Goal: Task Accomplishment & Management: Complete application form

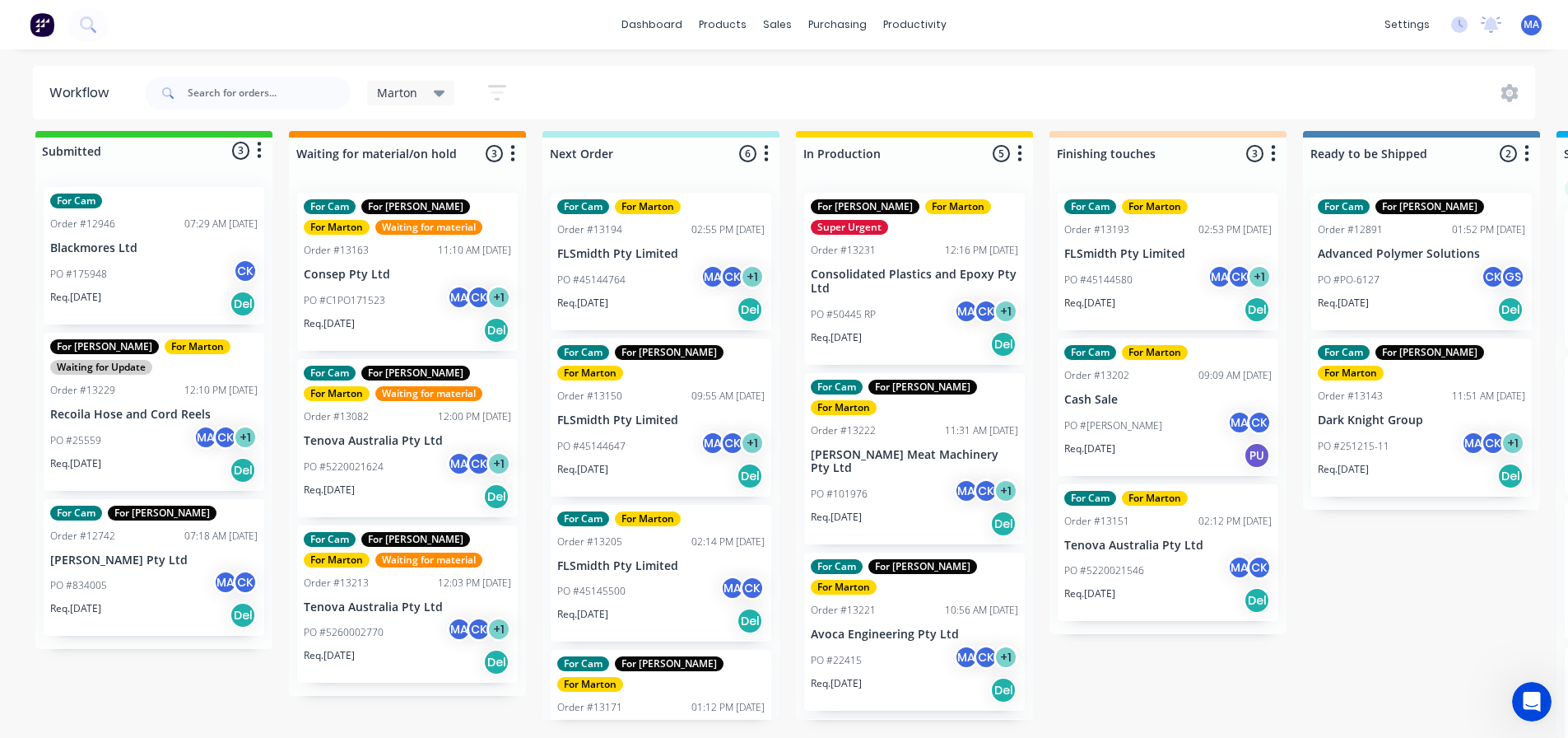
scroll to position [228, 0]
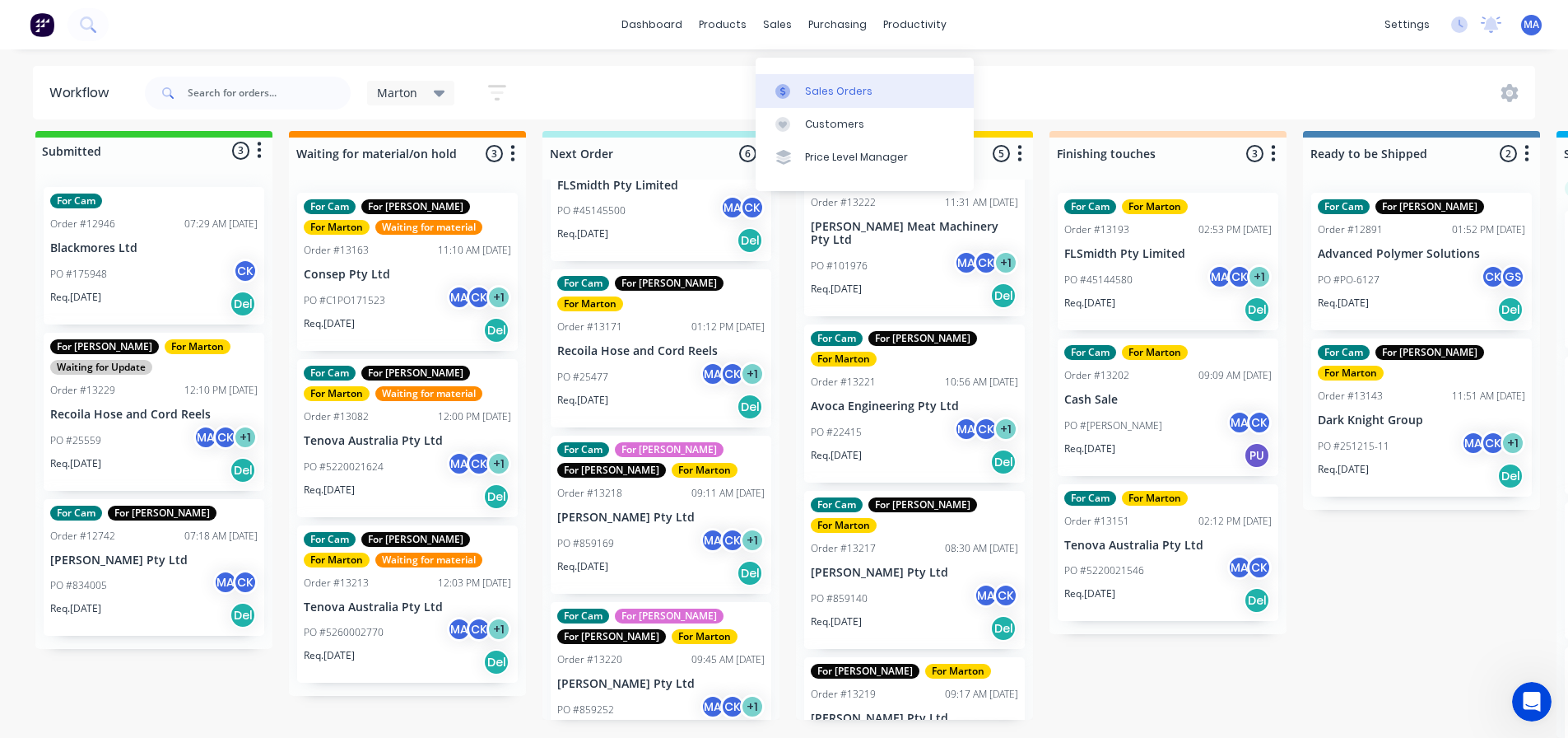
click at [796, 84] on div at bounding box center [788, 90] width 25 height 14
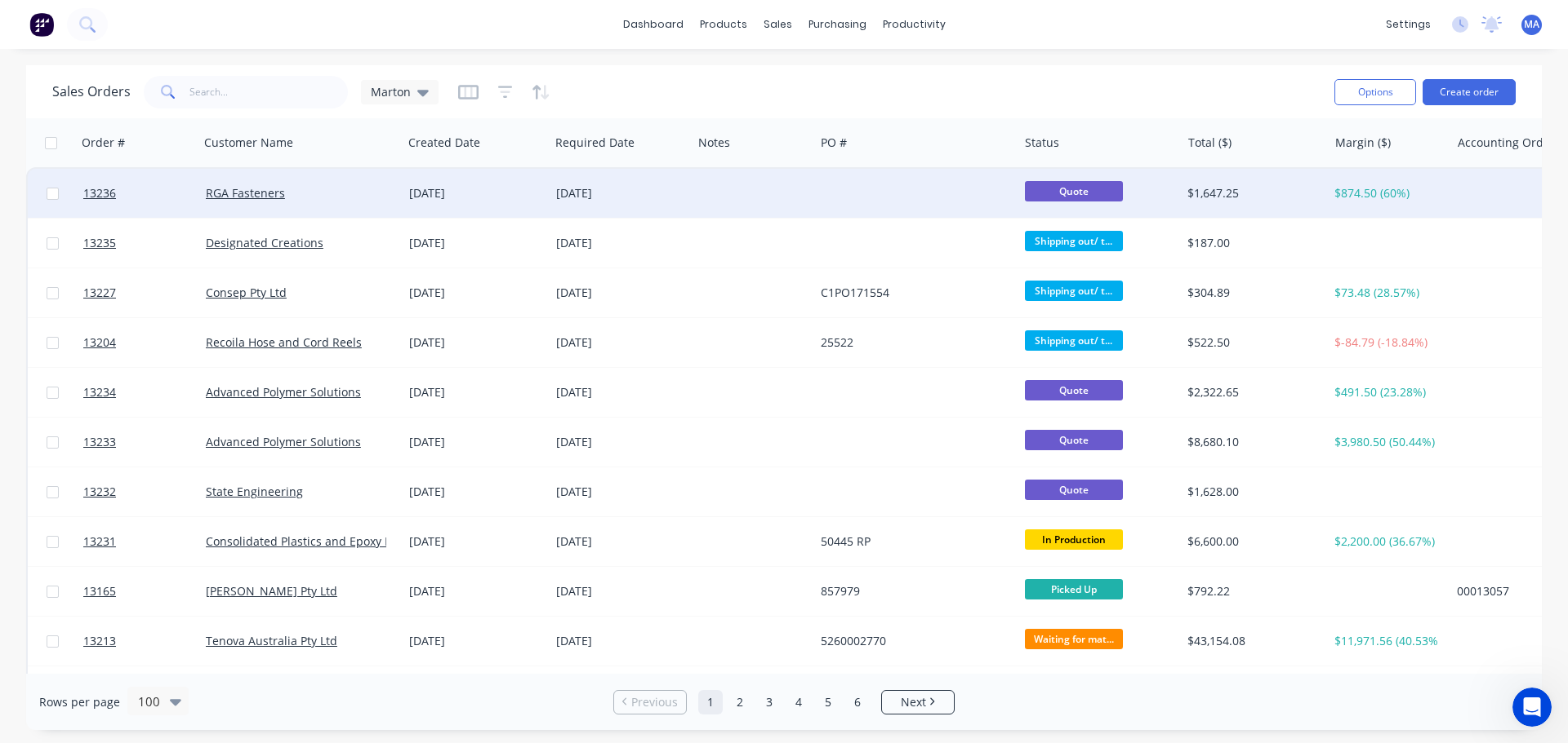
click at [331, 196] on div "RGA Fasteners" at bounding box center [297, 193] width 181 height 16
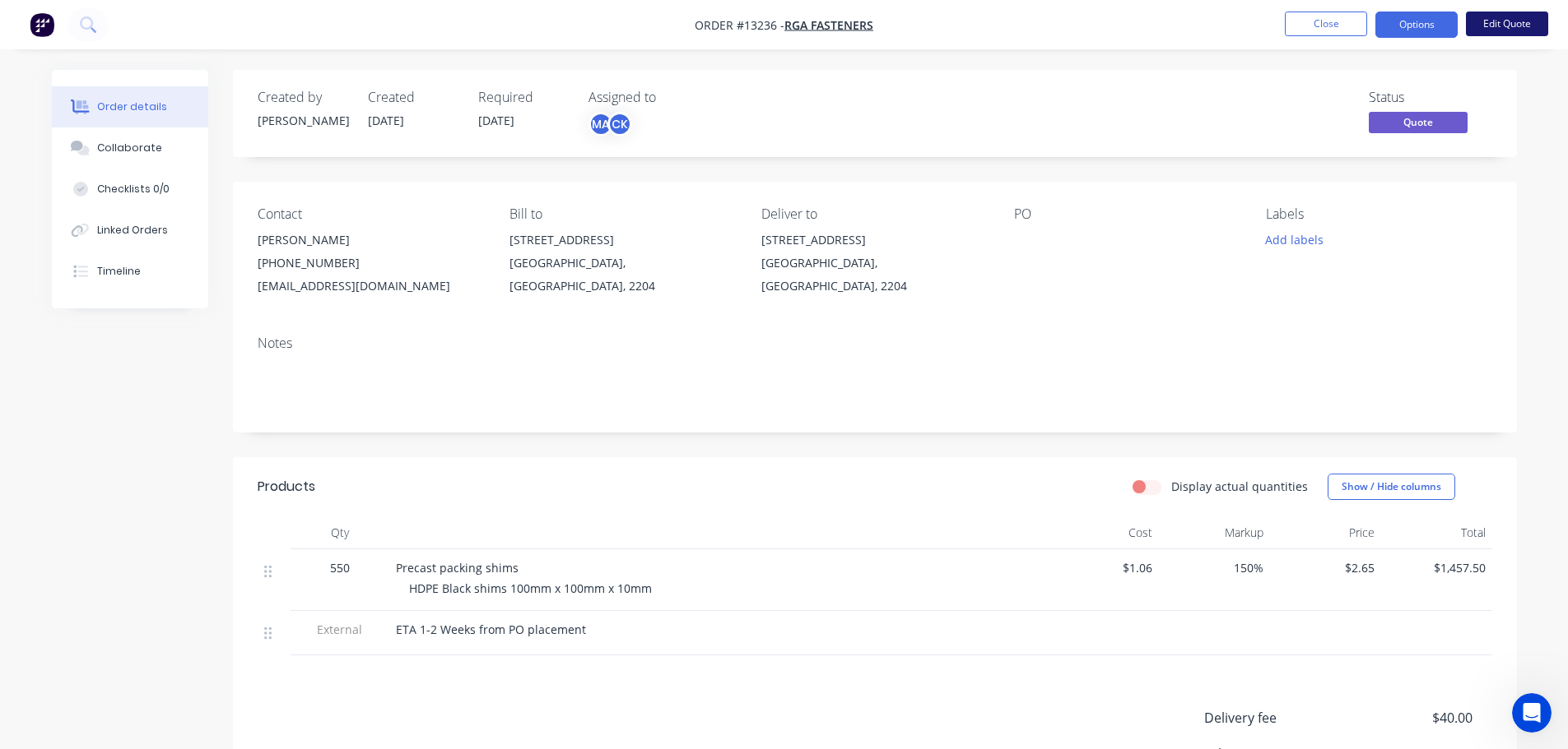
click at [1502, 29] on button "Edit Quote" at bounding box center [1507, 24] width 83 height 25
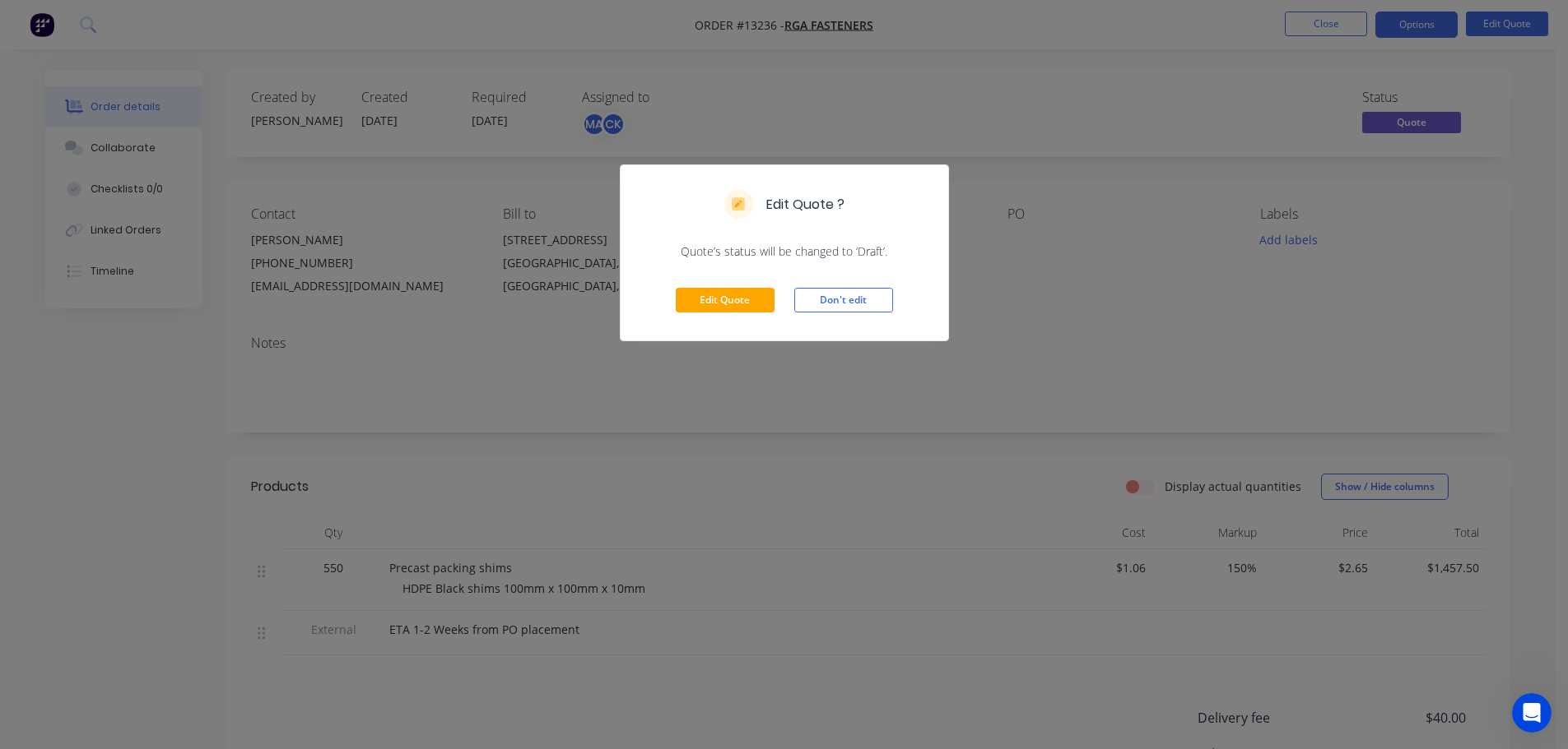
click at [744, 319] on div "Edit Quote Don't edit" at bounding box center [784, 300] width 327 height 81
click at [742, 307] on button "Edit Quote" at bounding box center [724, 300] width 99 height 25
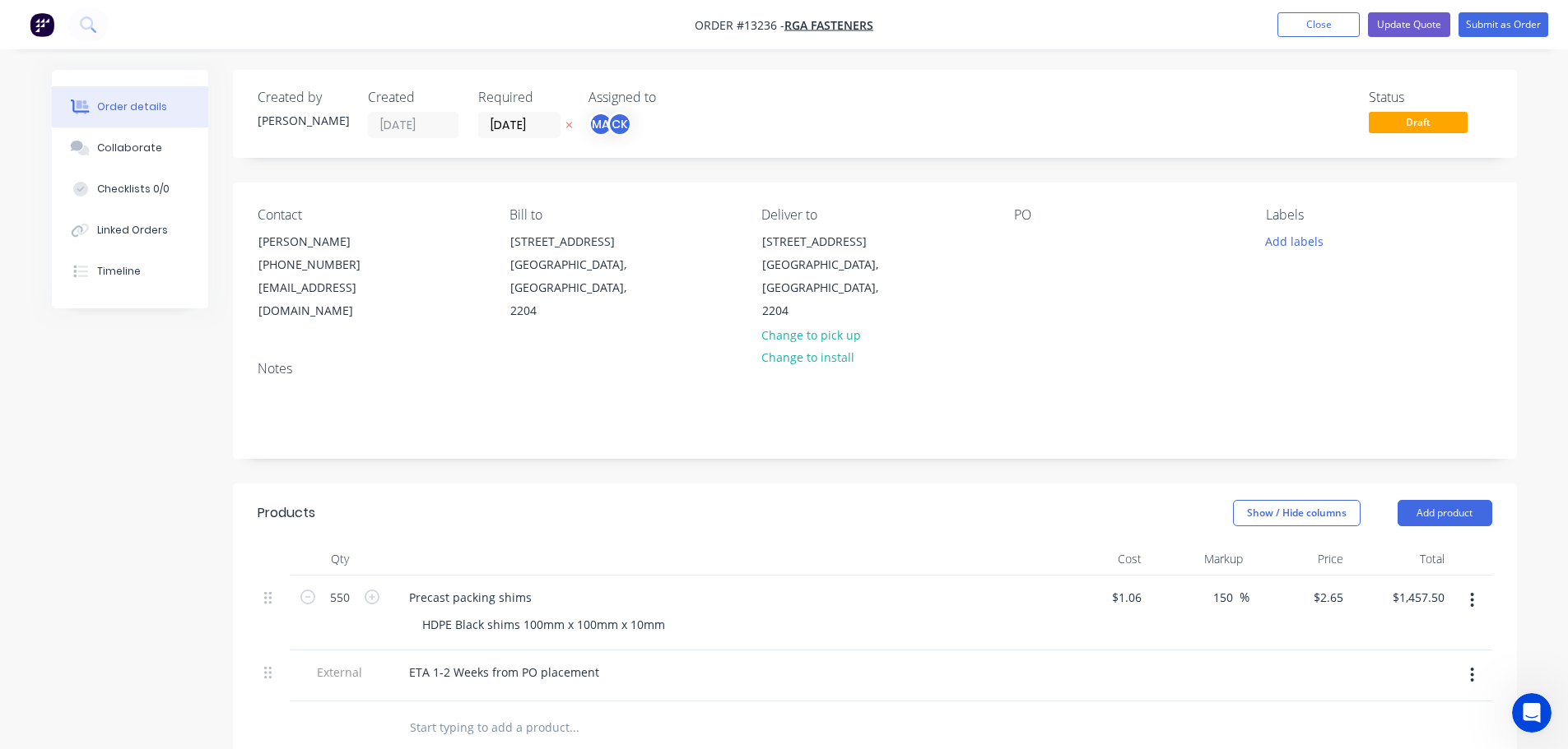
click at [1270, 254] on div "Labels Add labels" at bounding box center [1378, 265] width 225 height 116
click at [1275, 247] on button "Add labels" at bounding box center [1294, 240] width 76 height 22
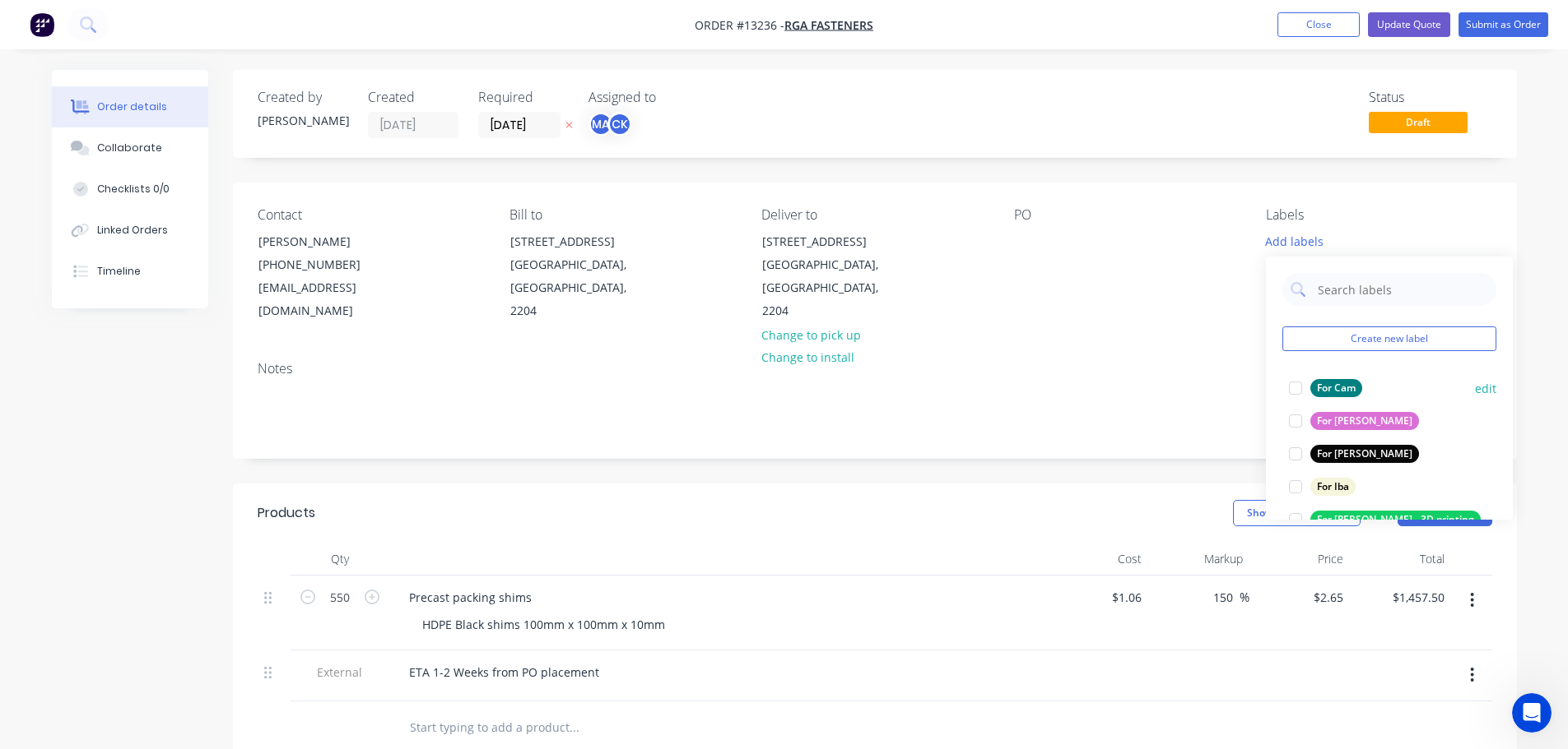
click at [1297, 387] on div at bounding box center [1295, 388] width 33 height 33
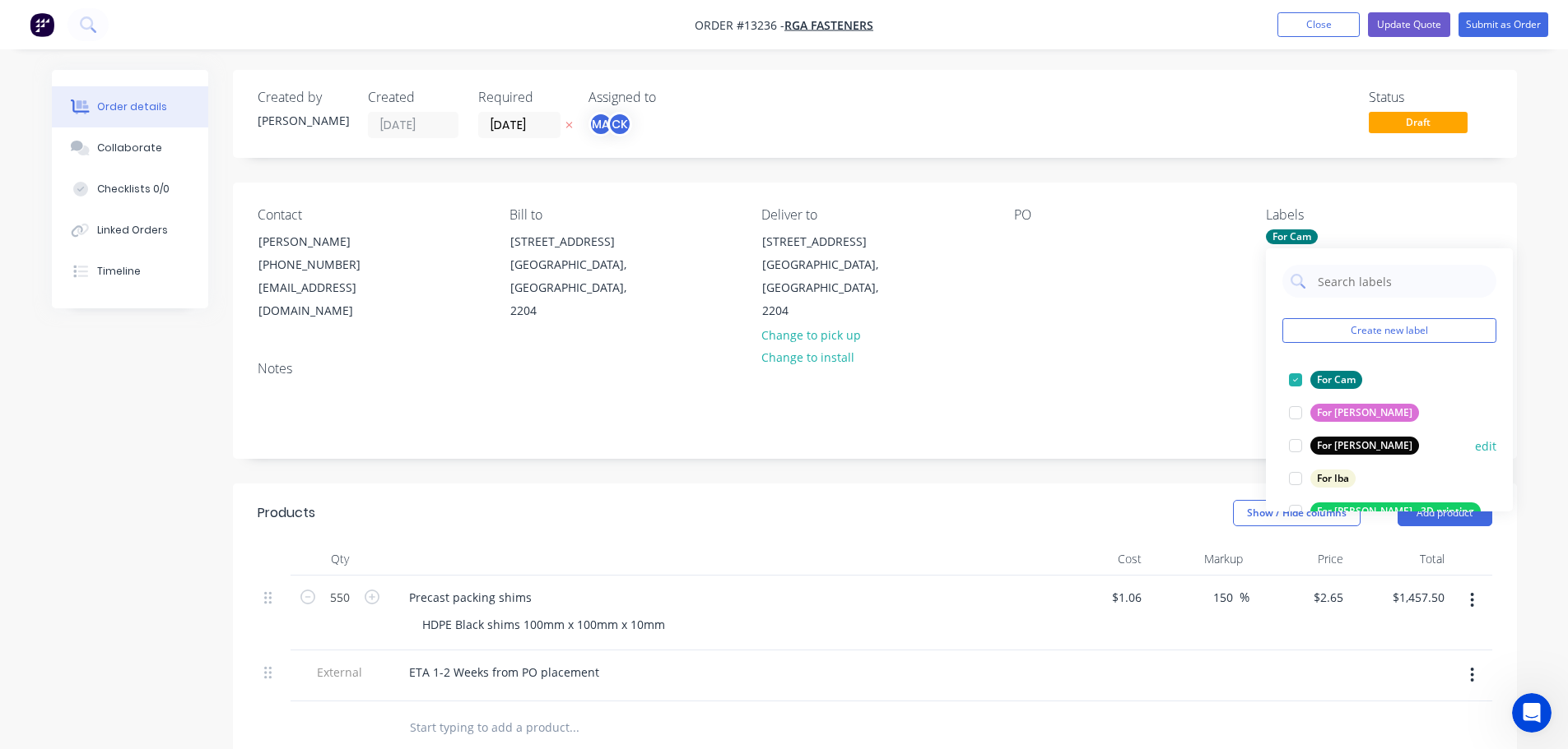
click at [1297, 443] on div at bounding box center [1295, 446] width 33 height 33
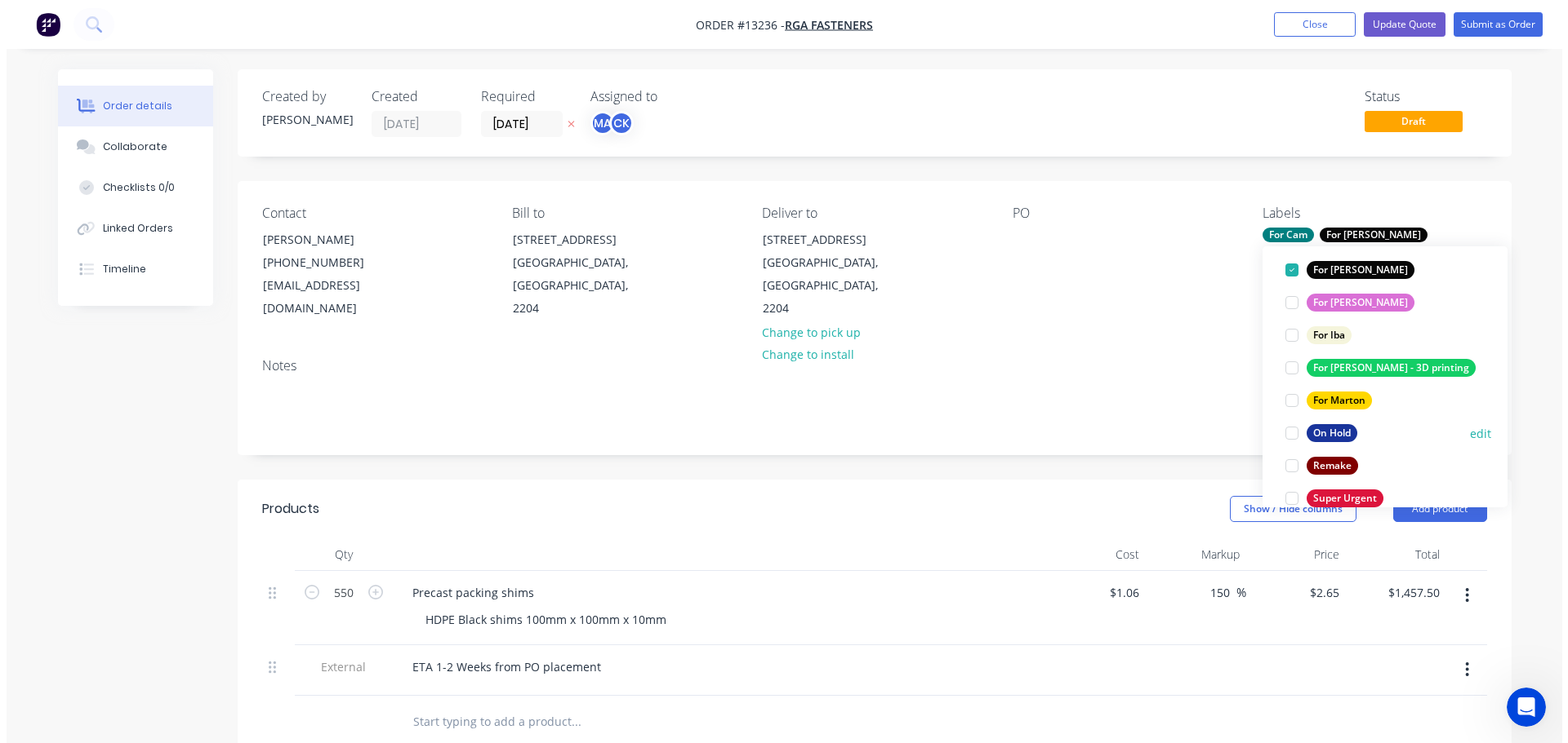
scroll to position [163, 0]
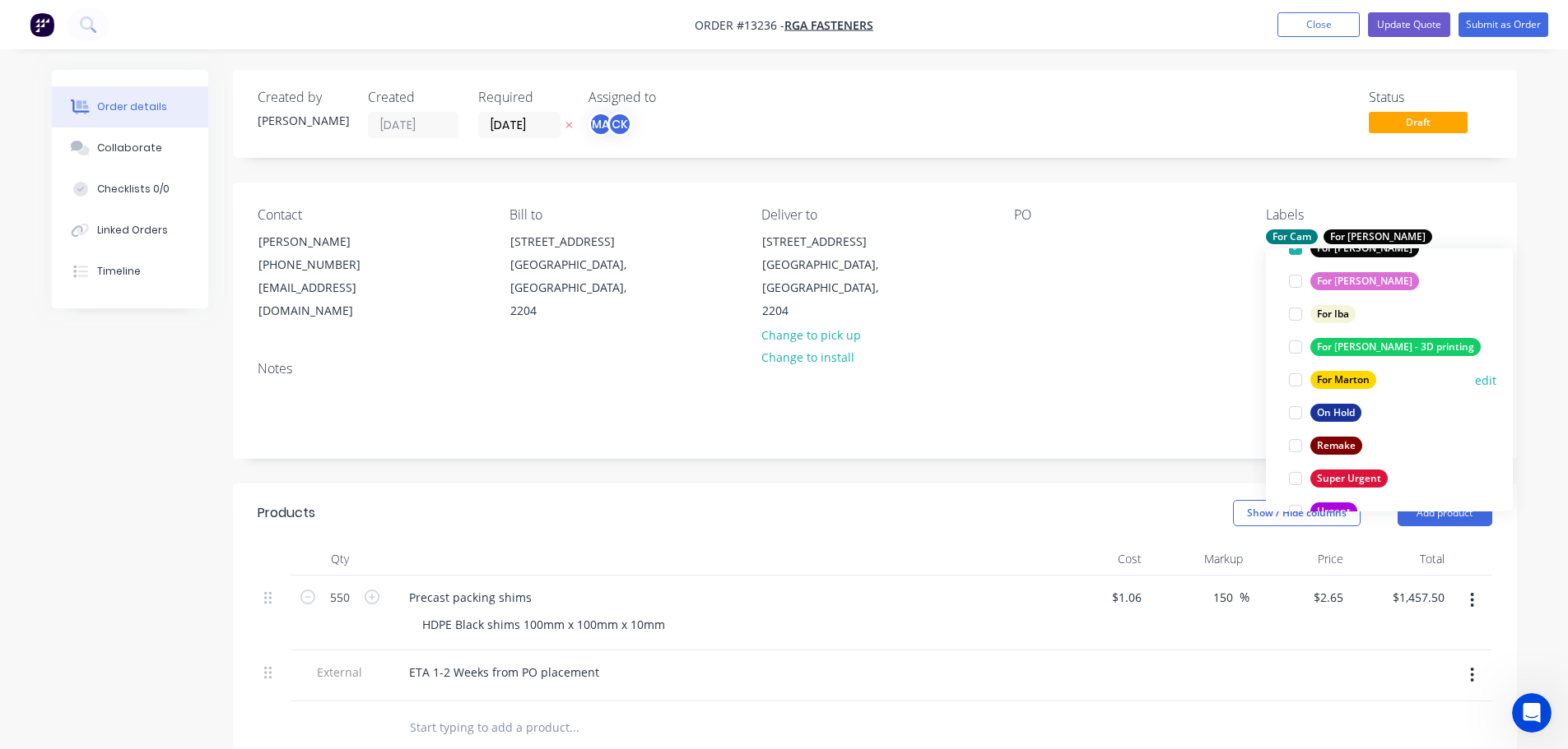
click at [1299, 374] on div at bounding box center [1295, 380] width 33 height 33
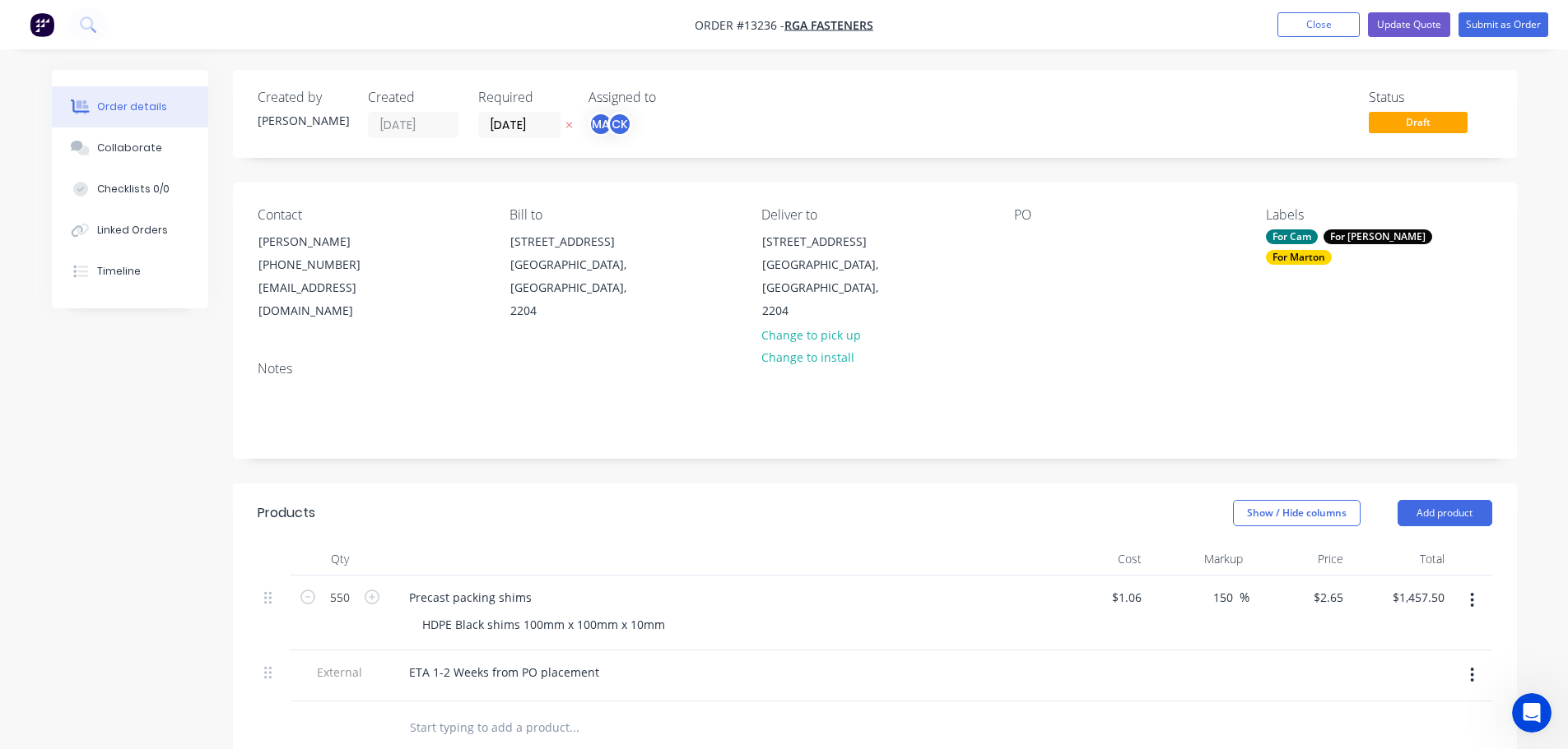
click at [1052, 250] on div "PO" at bounding box center [1126, 265] width 225 height 116
click at [1023, 244] on div at bounding box center [1026, 241] width 26 height 24
click at [689, 512] on div "Show / Hide columns Add product" at bounding box center [1005, 512] width 972 height 26
drag, startPoint x: 1478, startPoint y: 27, endPoint x: 1479, endPoint y: 44, distance: 17.0
click at [1478, 26] on button "Submit as Order" at bounding box center [1503, 25] width 89 height 25
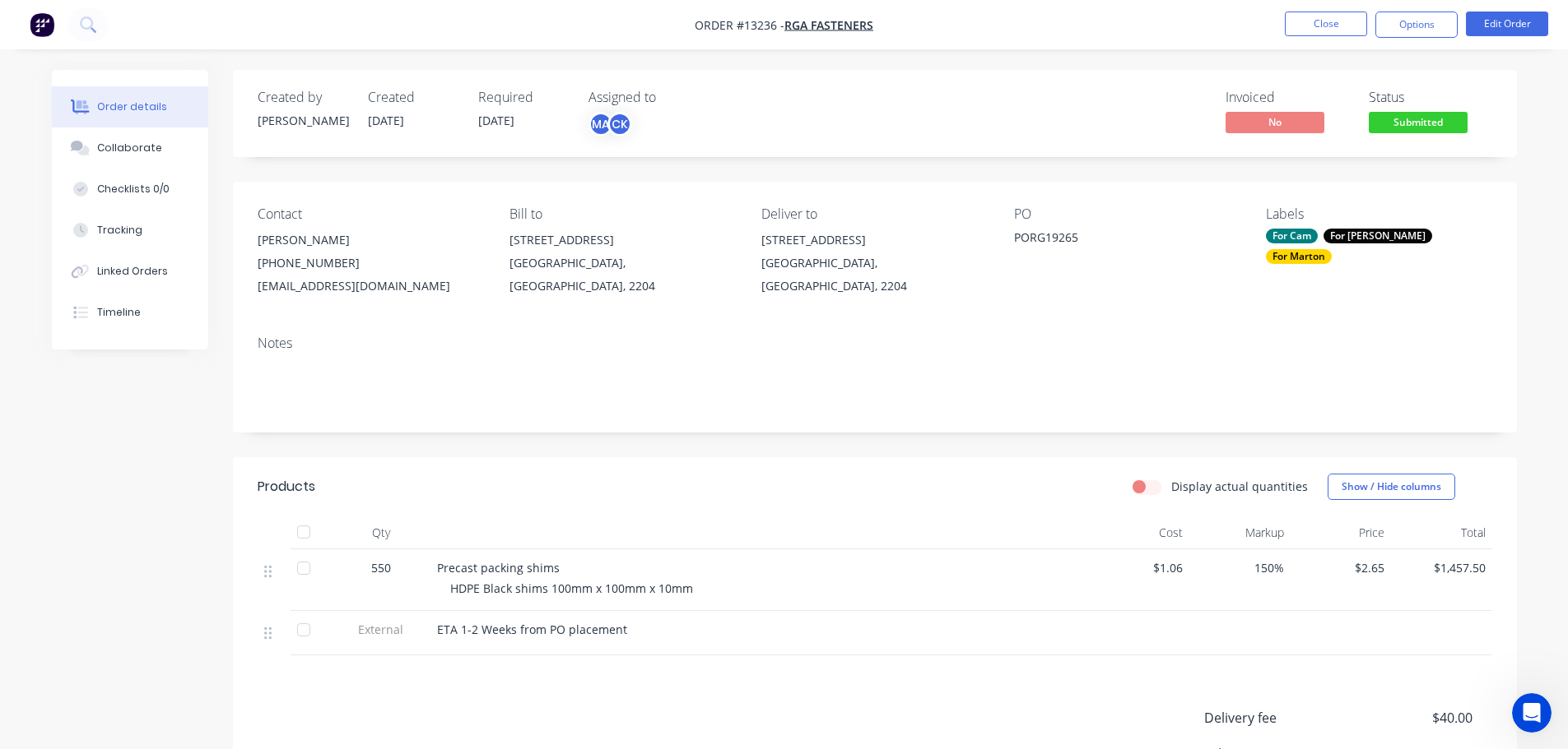
click at [1421, 128] on span "Submitted" at bounding box center [1418, 121] width 99 height 20
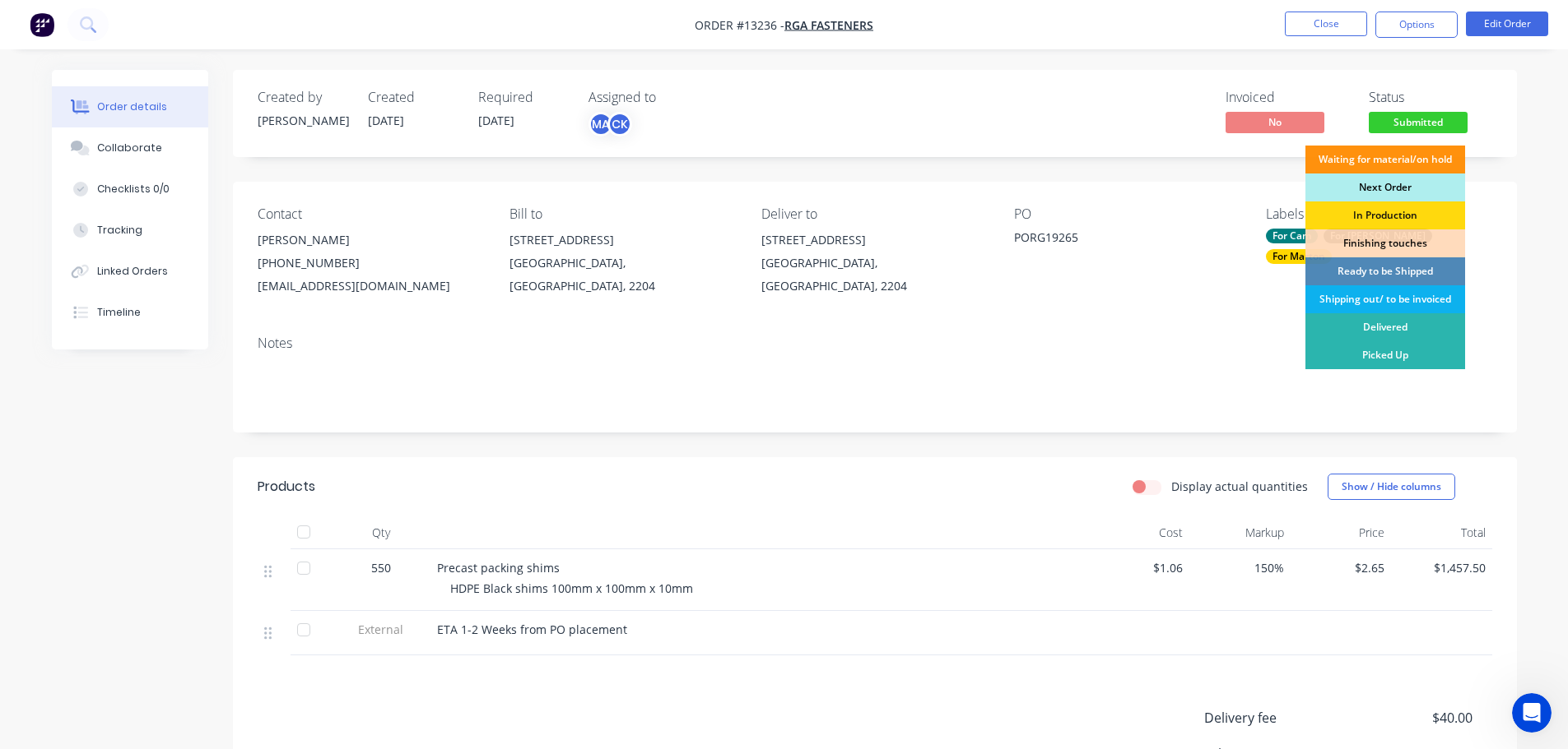
click at [1384, 186] on div "Next Order" at bounding box center [1385, 187] width 160 height 28
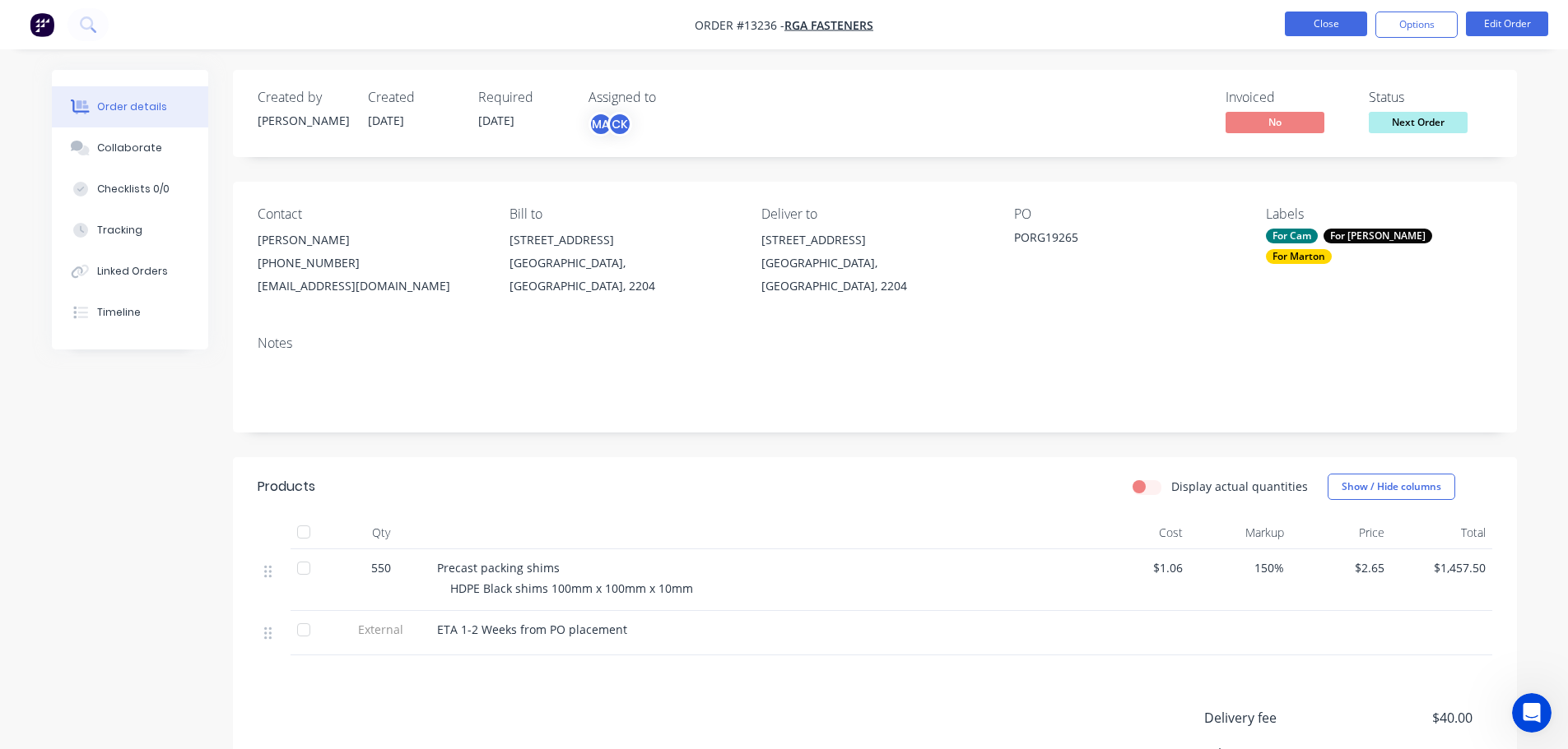
click at [1328, 29] on button "Close" at bounding box center [1326, 24] width 83 height 25
